Goal: Find specific page/section: Find specific page/section

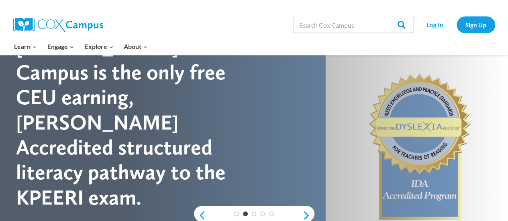
scroll to position [53, 0]
click at [428, 28] on link "Log In" at bounding box center [435, 24] width 35 height 16
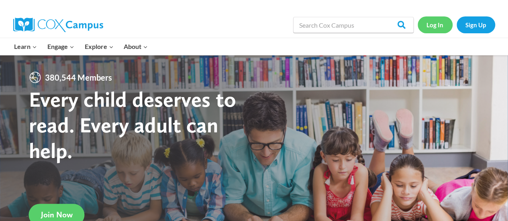
click at [432, 23] on link "Log In" at bounding box center [435, 24] width 35 height 16
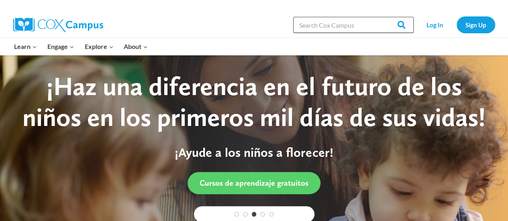
click at [379, 23] on input "Search in [URL][DOMAIN_NAME]" at bounding box center [353, 25] width 121 height 16
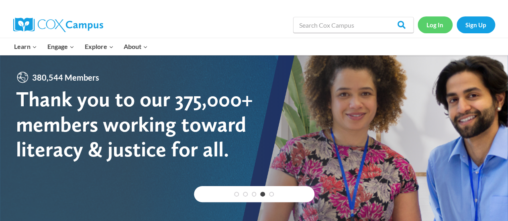
click at [429, 24] on link "Log In" at bounding box center [435, 24] width 35 height 16
